Goal: Task Accomplishment & Management: Manage account settings

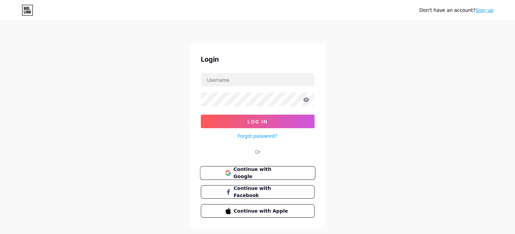
click at [270, 175] on span "Continue with Google" at bounding box center [261, 172] width 57 height 15
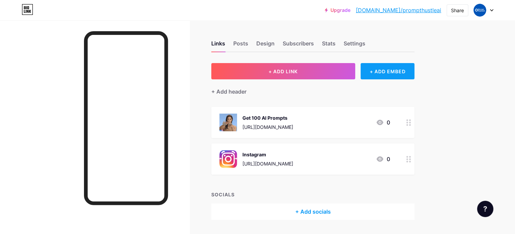
click at [408, 68] on div "+ ADD EMBED" at bounding box center [387, 71] width 54 height 16
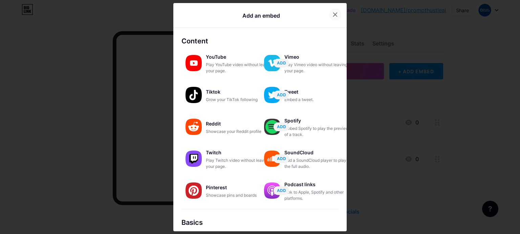
click at [335, 14] on icon at bounding box center [334, 14] width 5 height 5
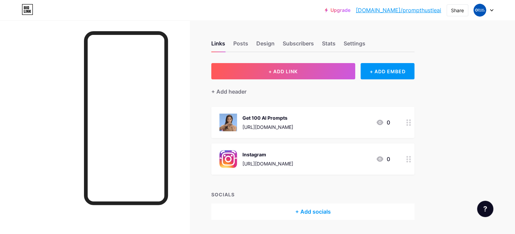
scroll to position [19, 0]
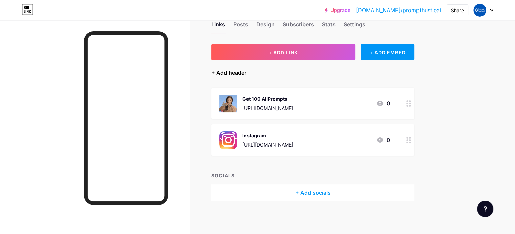
click at [246, 70] on div "+ Add header" at bounding box center [228, 72] width 35 height 8
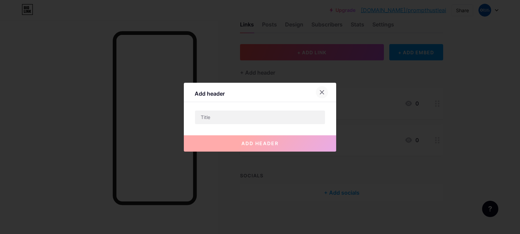
click at [321, 89] on icon at bounding box center [321, 91] width 5 height 5
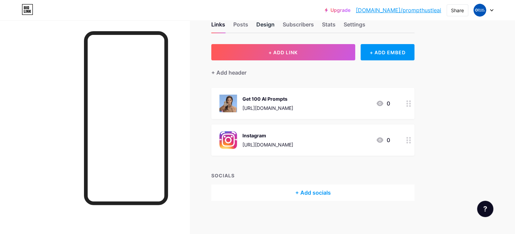
click at [274, 23] on div "Design" at bounding box center [265, 26] width 18 height 12
click at [248, 24] on div "Posts" at bounding box center [240, 26] width 15 height 12
click at [314, 24] on div "Subscribers" at bounding box center [298, 26] width 31 height 12
click at [366, 22] on div "Links Posts Design Subscribers Stats Settings" at bounding box center [312, 21] width 203 height 24
click at [365, 23] on div "Settings" at bounding box center [354, 26] width 22 height 12
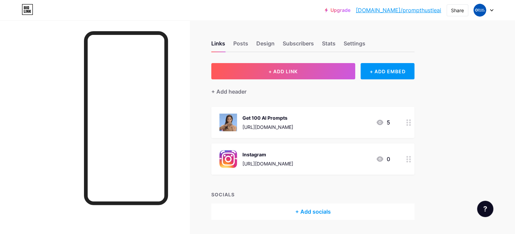
click at [390, 119] on div "5" at bounding box center [383, 122] width 14 height 8
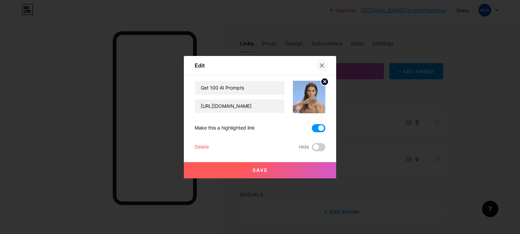
click at [322, 64] on icon at bounding box center [322, 65] width 4 height 4
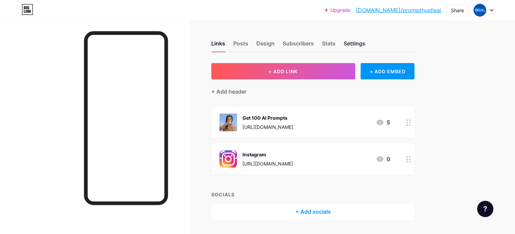
click at [365, 41] on div "Settings" at bounding box center [354, 45] width 22 height 12
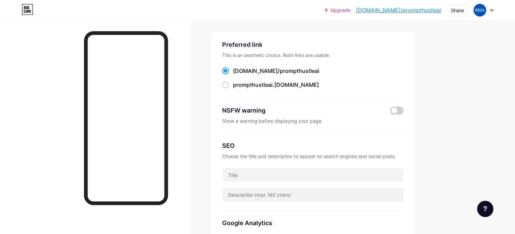
scroll to position [31, 0]
click at [229, 85] on span at bounding box center [225, 84] width 7 height 7
click at [237, 89] on input "prompthustleai .[DOMAIN_NAME]" at bounding box center [235, 91] width 4 height 4
radio input "true"
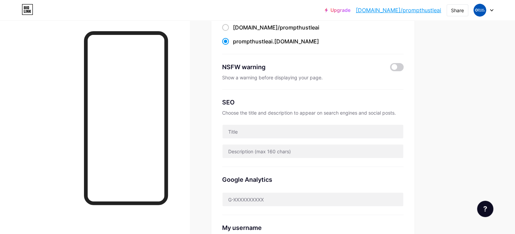
scroll to position [77, 0]
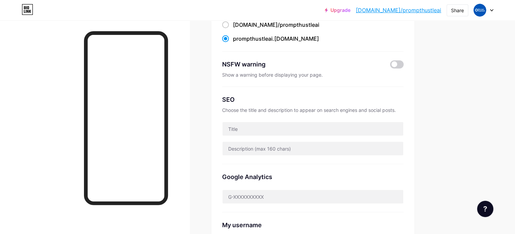
click at [414, 63] on div "Preferred link This is an aesthetic choice. Both links are usable. [DOMAIN_NAME…" at bounding box center [312, 136] width 203 height 301
click at [403, 63] on span at bounding box center [397, 64] width 14 height 8
click at [390, 66] on input "checkbox" at bounding box center [390, 66] width 0 height 0
click at [403, 63] on span at bounding box center [397, 64] width 14 height 8
click at [390, 66] on input "checkbox" at bounding box center [390, 66] width 0 height 0
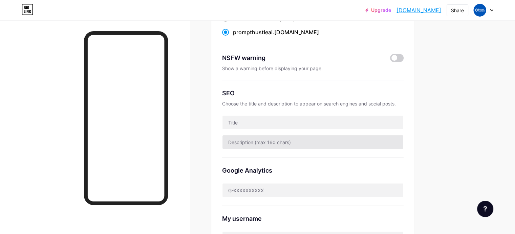
scroll to position [88, 0]
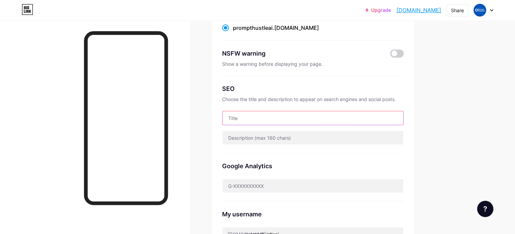
click at [329, 113] on input "text" at bounding box center [312, 118] width 181 height 14
type input "p"
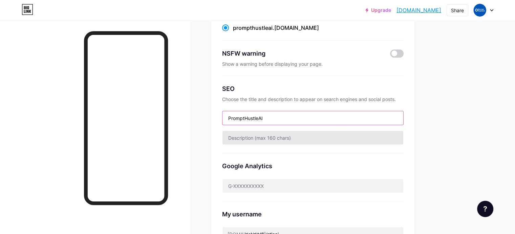
type input "PromptHustleAI"
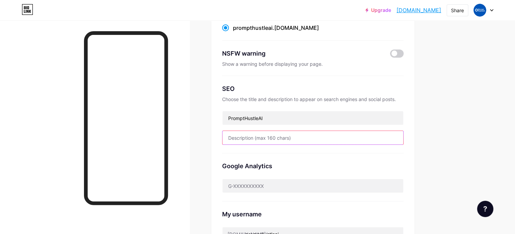
click at [328, 136] on input "text" at bounding box center [312, 138] width 181 height 14
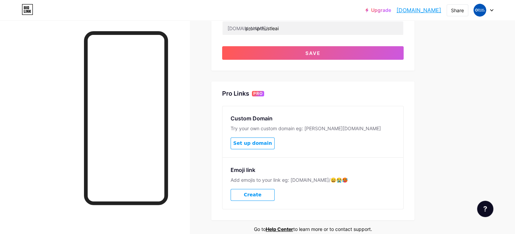
scroll to position [291, 0]
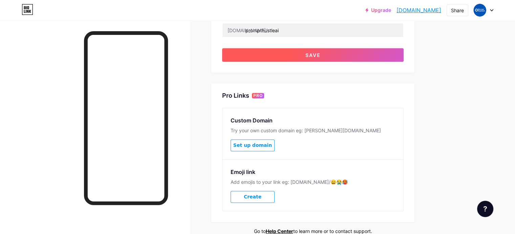
click at [383, 52] on button "Save" at bounding box center [312, 55] width 181 height 14
